Goal: Complete application form: Complete application form

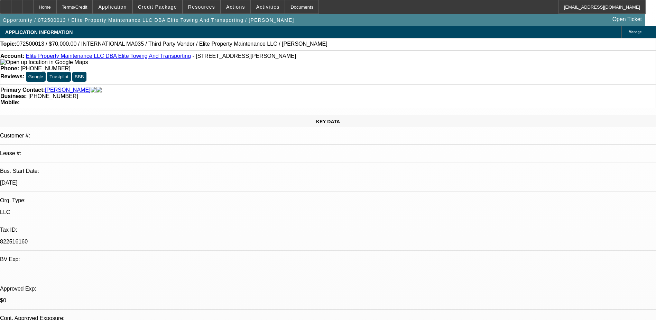
select select "0"
select select "6"
select select "0"
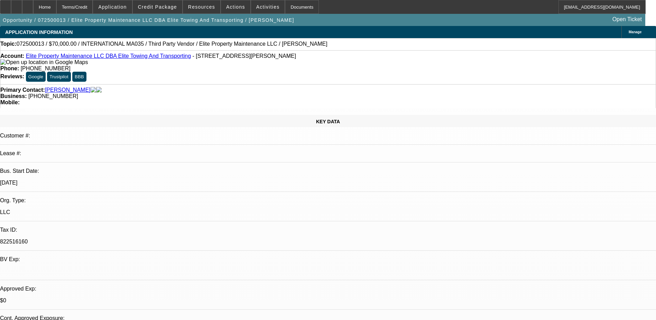
select select "0"
select select "3"
select select "0"
select select "6"
select select "0"
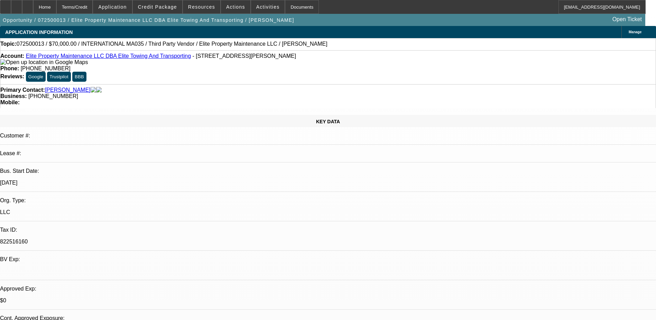
select select "0"
select select "6"
select select "0"
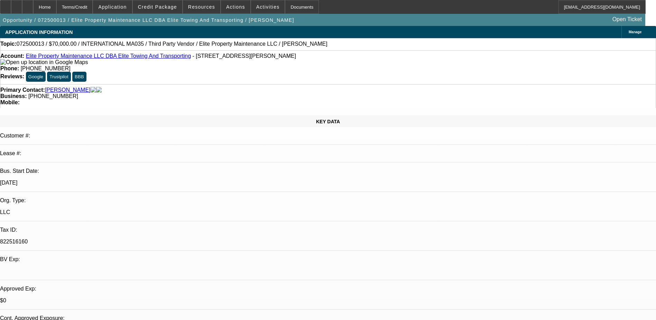
select select "2"
select select "0"
select select "6"
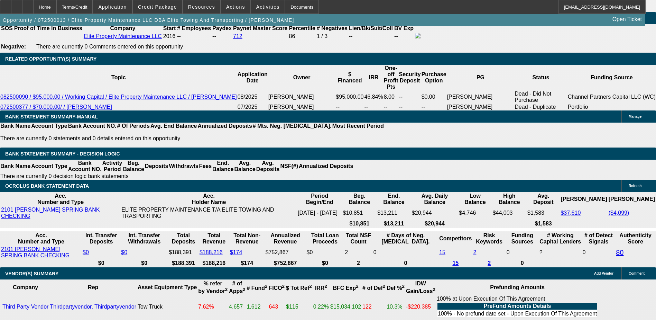
scroll to position [1181, 0]
